Goal: Check status: Check status

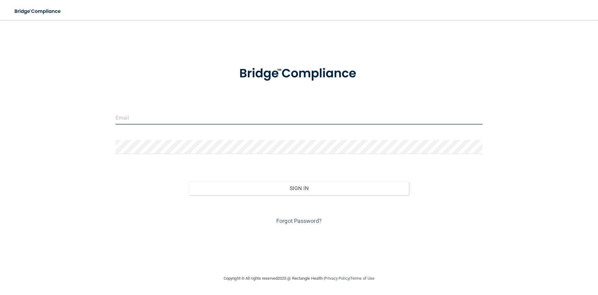
click at [134, 114] on input "email" at bounding box center [299, 117] width 367 height 14
type input "[DOMAIN_NAME][EMAIL_ADDRESS][DOMAIN_NAME]"
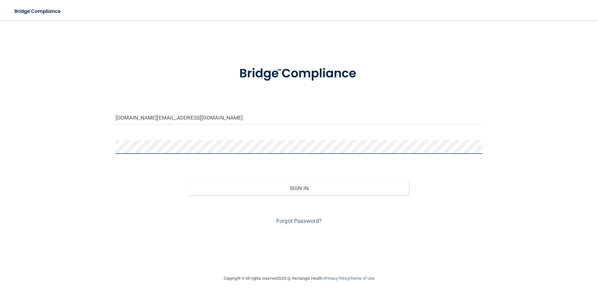
click at [189, 181] on button "Sign In" at bounding box center [299, 188] width 220 height 14
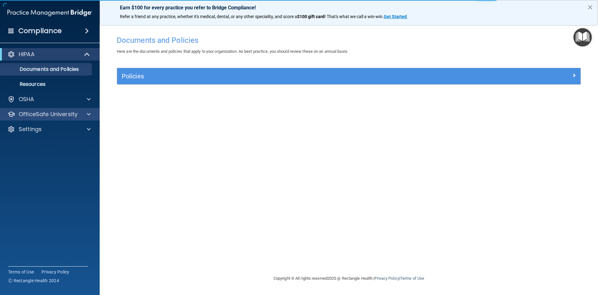
drag, startPoint x: 46, startPoint y: 121, endPoint x: 46, endPoint y: 114, distance: 6.9
click at [46, 117] on div "HIPAA Documents and Policies Report an Incident Business Associates Emergency P…" at bounding box center [50, 93] width 100 height 95
click at [45, 113] on p "OfficeSafe University" at bounding box center [48, 113] width 59 height 7
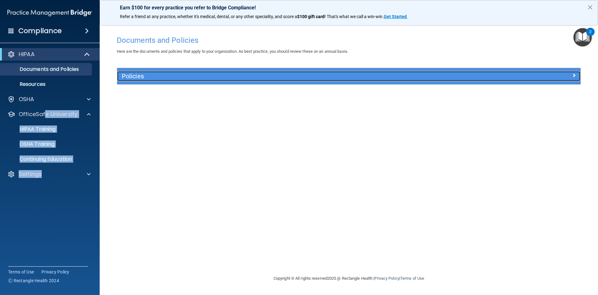
click at [130, 77] on h5 "Policies" at bounding box center [291, 76] width 338 height 7
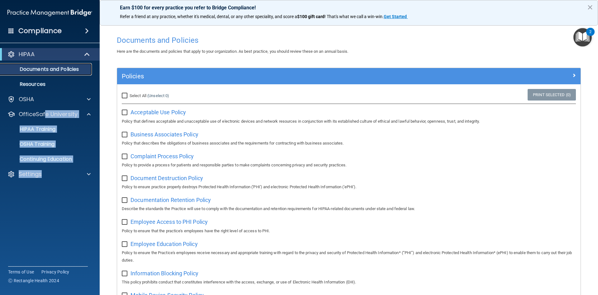
click at [39, 75] on link "Documents and Policies" at bounding box center [43, 69] width 98 height 12
click at [32, 70] on p "Documents and Policies" at bounding box center [46, 69] width 85 height 6
click at [36, 111] on p "OfficeSafe University" at bounding box center [48, 113] width 59 height 7
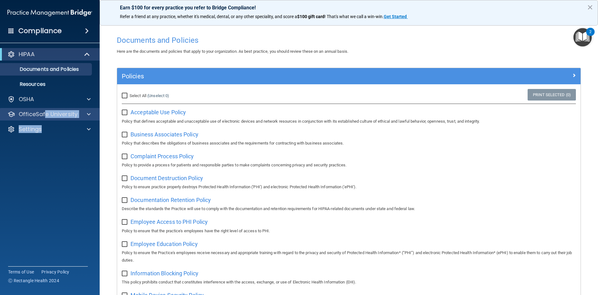
drag, startPoint x: 74, startPoint y: 121, endPoint x: 71, endPoint y: 117, distance: 4.9
click at [74, 121] on div "HIPAA Documents and Policies Report an Incident Business Associates Emergency P…" at bounding box center [50, 93] width 100 height 95
click at [71, 117] on p "OfficeSafe University" at bounding box center [48, 113] width 59 height 7
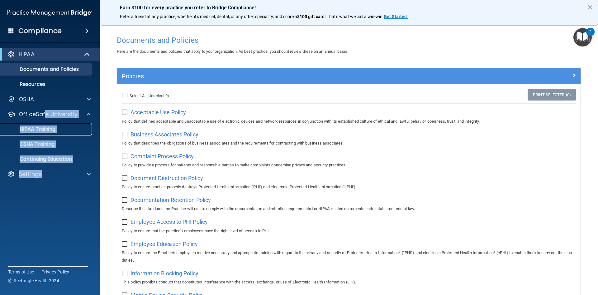
click at [63, 132] on div "HIPAA Training" at bounding box center [46, 129] width 85 height 6
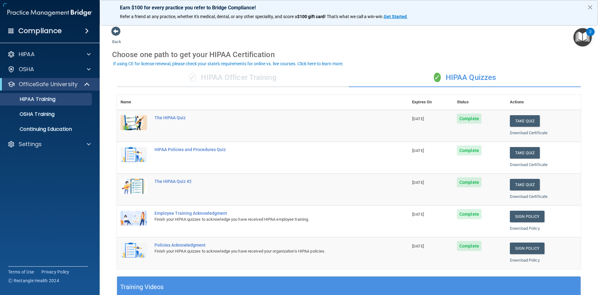
click at [454, 41] on div "Back Choose one path to get your HIPAA Certification ✓ HIPAA Officer Training ✓…" at bounding box center [349, 235] width 474 height 418
click at [89, 30] on span at bounding box center [87, 30] width 4 height 7
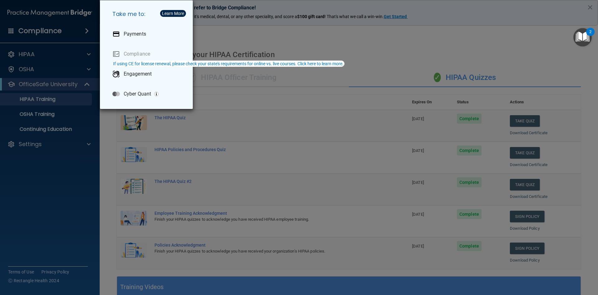
click at [64, 43] on div "Take me to: Payments Compliance Engagement Cyber Quant" at bounding box center [299, 147] width 598 height 295
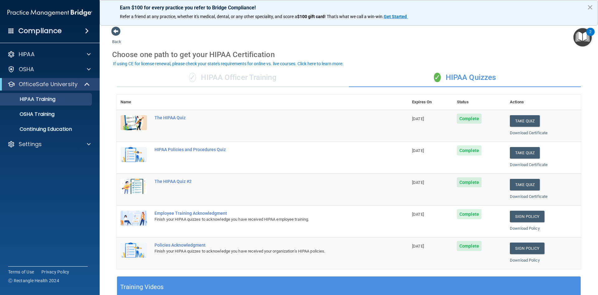
click at [74, 14] on img at bounding box center [49, 13] width 85 height 12
click at [74, 12] on img at bounding box center [49, 13] width 85 height 12
click at [65, 144] on div "Settings" at bounding box center [41, 143] width 77 height 7
click at [33, 161] on p "My Account" at bounding box center [46, 159] width 85 height 6
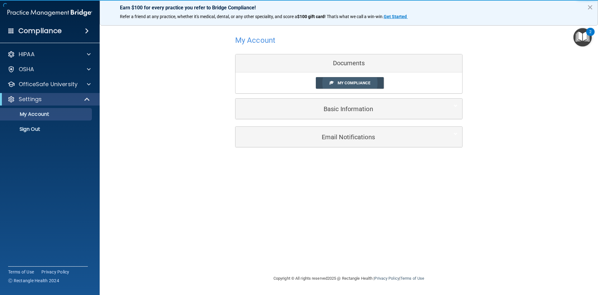
click at [360, 86] on link "My Compliance" at bounding box center [350, 83] width 68 height 12
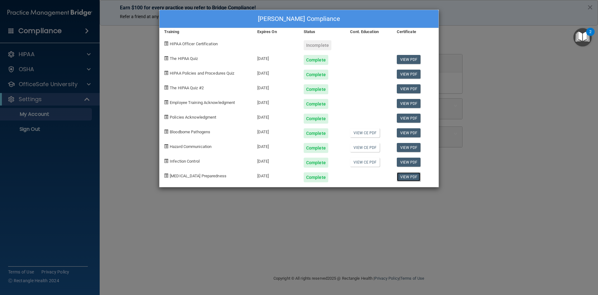
click at [414, 174] on link "View PDF" at bounding box center [409, 176] width 24 height 9
click at [412, 163] on link "View PDF" at bounding box center [409, 161] width 24 height 9
click at [407, 147] on link "View PDF" at bounding box center [409, 147] width 24 height 9
click at [404, 131] on link "View PDF" at bounding box center [409, 132] width 24 height 9
click at [279, 216] on div "[PERSON_NAME] Compliance Training Expires On Status Cont. Education Certificate…" at bounding box center [299, 147] width 598 height 295
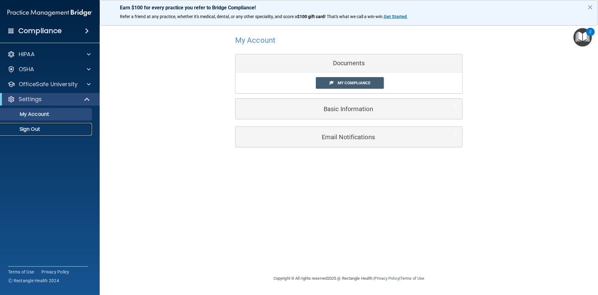
click at [41, 132] on p "Sign Out" at bounding box center [46, 129] width 85 height 6
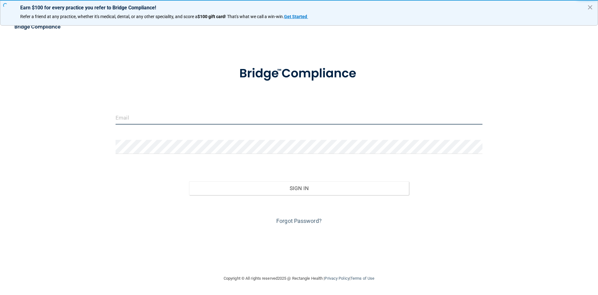
click at [140, 122] on input "email" at bounding box center [299, 117] width 367 height 14
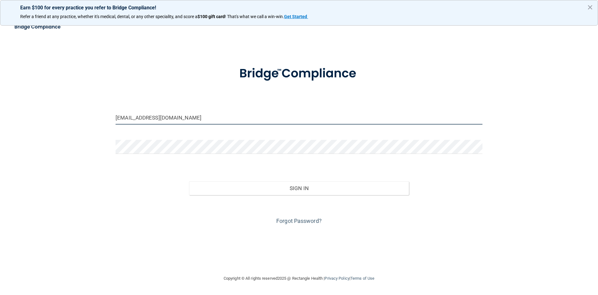
type input "[EMAIL_ADDRESS][DOMAIN_NAME]"
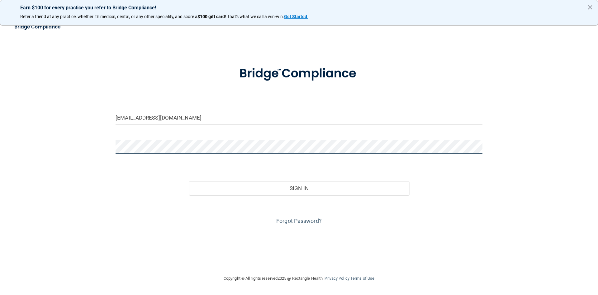
click at [189, 181] on button "Sign In" at bounding box center [299, 188] width 220 height 14
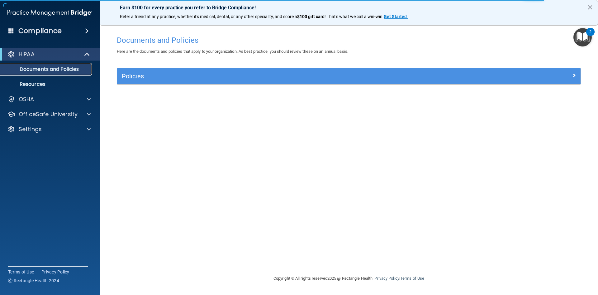
click at [34, 71] on p "Documents and Policies" at bounding box center [46, 69] width 85 height 6
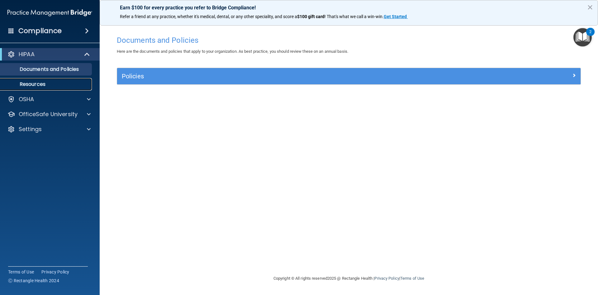
click at [38, 83] on p "Resources" at bounding box center [46, 84] width 85 height 6
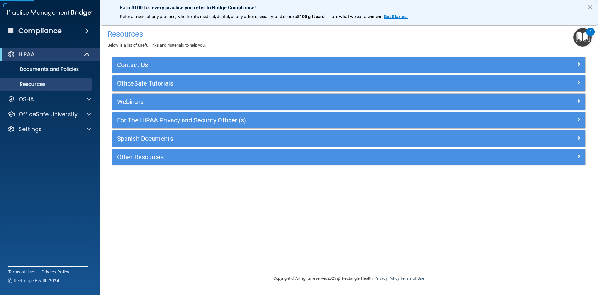
click at [47, 122] on div "HIPAA Documents and Policies Report an Incident Business Associates Emergency P…" at bounding box center [50, 93] width 100 height 95
click at [34, 132] on p "Settings" at bounding box center [30, 128] width 23 height 7
click at [34, 145] on p "My Account" at bounding box center [46, 144] width 85 height 6
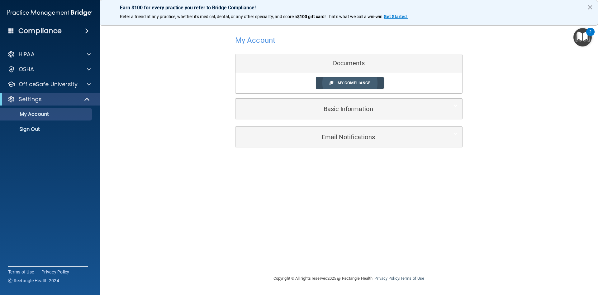
click at [355, 84] on span "My Compliance" at bounding box center [354, 82] width 33 height 5
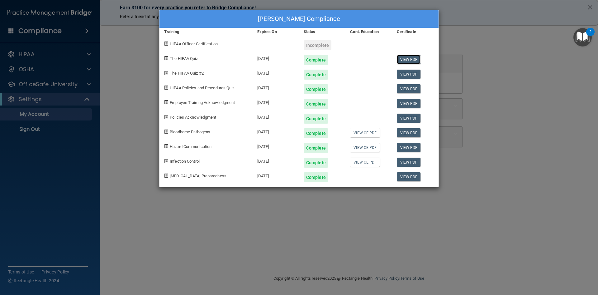
click at [403, 61] on link "View PDF" at bounding box center [409, 59] width 24 height 9
click at [411, 73] on link "View PDF" at bounding box center [409, 74] width 24 height 9
click at [409, 92] on link "View PDF" at bounding box center [409, 88] width 24 height 9
click at [409, 106] on link "View PDF" at bounding box center [409, 103] width 24 height 9
click at [411, 119] on link "View PDF" at bounding box center [409, 117] width 24 height 9
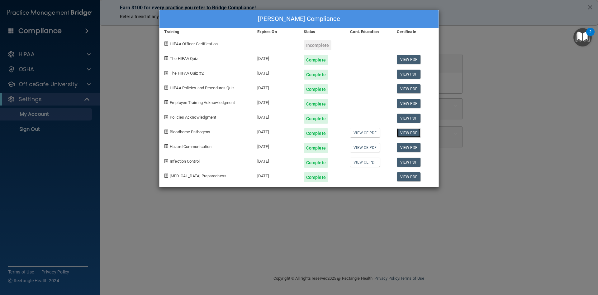
click at [410, 135] on link "View PDF" at bounding box center [409, 132] width 24 height 9
click at [412, 149] on link "View PDF" at bounding box center [409, 147] width 24 height 9
click at [405, 163] on link "View PDF" at bounding box center [409, 161] width 24 height 9
click at [406, 175] on link "View PDF" at bounding box center [409, 176] width 24 height 9
click at [517, 79] on div "[PERSON_NAME] Compliance Training Expires On Status Cont. Education Certificate…" at bounding box center [299, 147] width 598 height 295
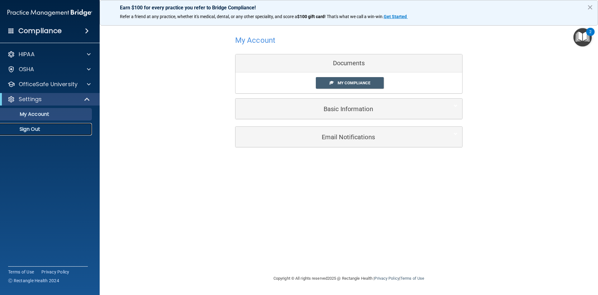
click at [13, 128] on p "Sign Out" at bounding box center [46, 129] width 85 height 6
